Goal: Register for event/course

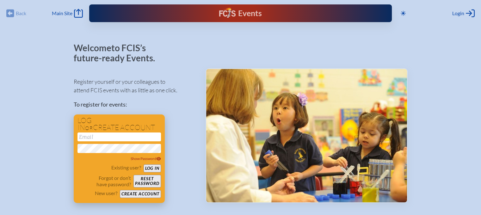
type input "[EMAIL_ADDRESS][DOMAIN_NAME]"
click at [152, 167] on button "Log in" at bounding box center [152, 169] width 17 height 8
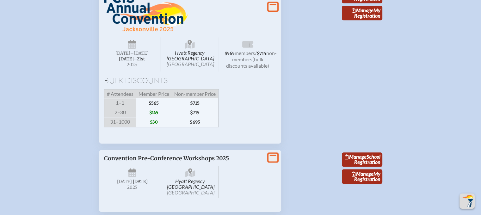
scroll to position [728, 0]
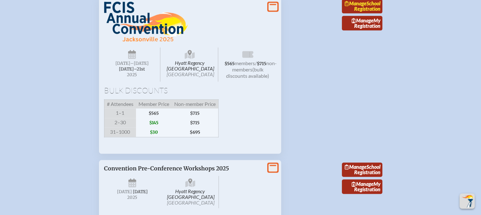
click at [371, 14] on link "Manage School Registration" at bounding box center [362, 6] width 40 height 15
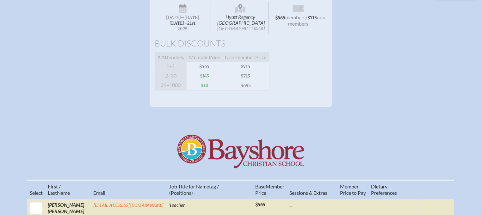
scroll to position [127, 0]
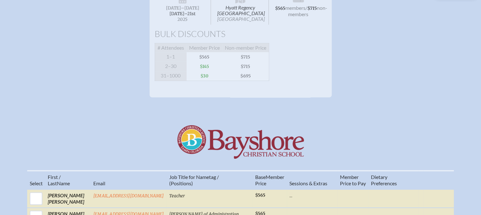
click at [213, 79] on span "$30" at bounding box center [205, 76] width 36 height 10
drag, startPoint x: 282, startPoint y: 100, endPoint x: 266, endPoint y: 148, distance: 50.7
click at [282, 97] on div "Hyatt Regency Jacksonville Riverfront Jacksonville Wednesday –Friday , November…" at bounding box center [241, 40] width 182 height 114
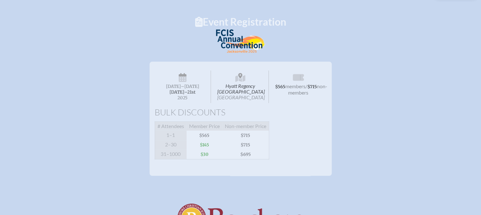
scroll to position [0, 0]
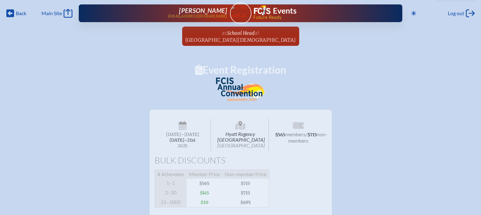
click at [230, 71] on h1 "Event Registration" at bounding box center [240, 70] width 481 height 10
click at [20, 14] on span "Back" at bounding box center [21, 13] width 10 height 6
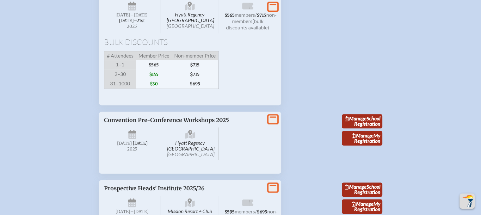
scroll to position [728, 0]
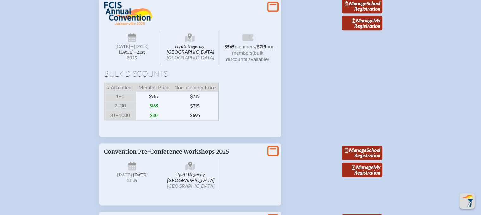
click at [273, 11] on icon at bounding box center [273, 7] width 9 height 8
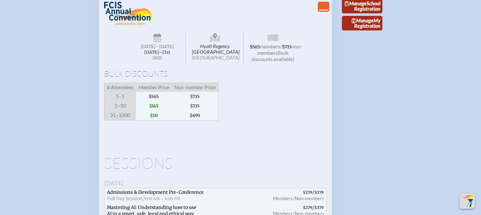
click at [270, 62] on span "(bulk discounts available)" at bounding box center [273, 56] width 43 height 12
click at [244, 121] on div "Bulk Discounts # Attendees Member Price Non-member Price 1–1 $565 $715 2–30 $14…" at bounding box center [215, 95] width 223 height 51
drag, startPoint x: 197, startPoint y: 149, endPoint x: 191, endPoint y: 157, distance: 10.1
click at [197, 121] on span "$695" at bounding box center [195, 116] width 47 height 10
click at [169, 121] on div "# Attendees Member Price Non-member Price 1–1 $565 $715 2–30 $145 $715 31–1000 …" at bounding box center [161, 102] width 115 height 38
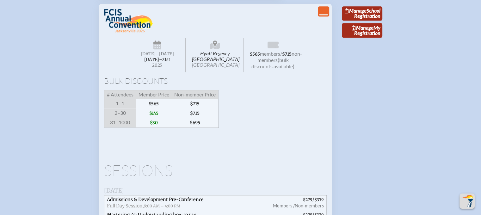
scroll to position [696, 0]
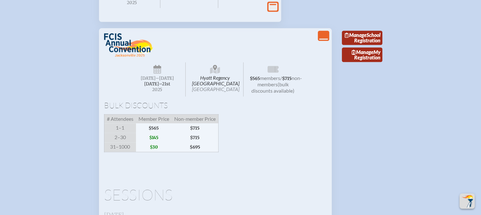
click at [161, 75] on icon at bounding box center [157, 70] width 8 height 10
click at [155, 75] on icon at bounding box center [157, 70] width 8 height 10
click at [156, 87] on span "[DATE]–⁠21st" at bounding box center [157, 83] width 26 height 5
click at [321, 40] on icon "View Less" at bounding box center [323, 35] width 9 height 9
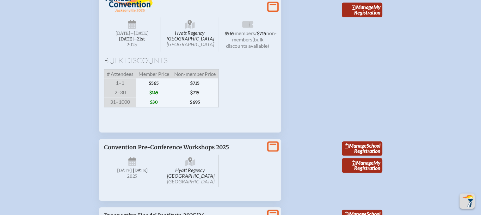
scroll to position [749, 0]
